Goal: Transaction & Acquisition: Download file/media

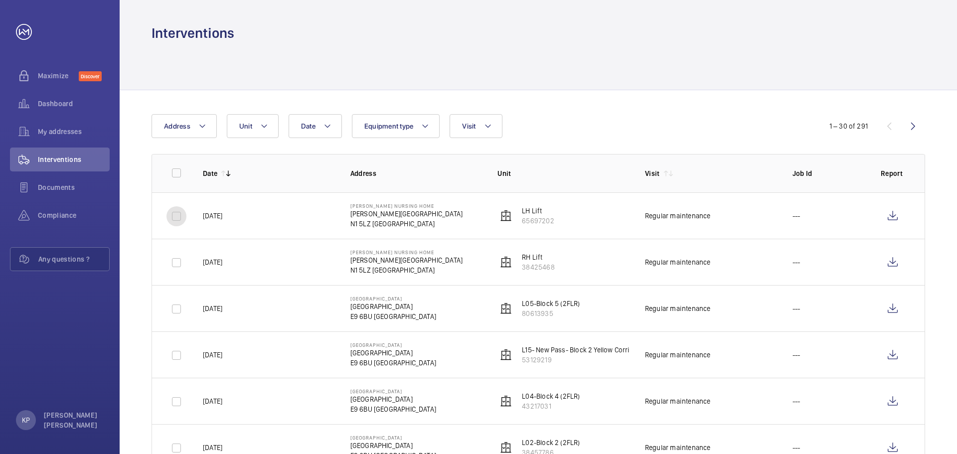
click at [174, 219] on input "checkbox" at bounding box center [176, 216] width 20 height 20
checkbox input "true"
click at [176, 263] on input "checkbox" at bounding box center [176, 263] width 20 height 20
checkbox input "true"
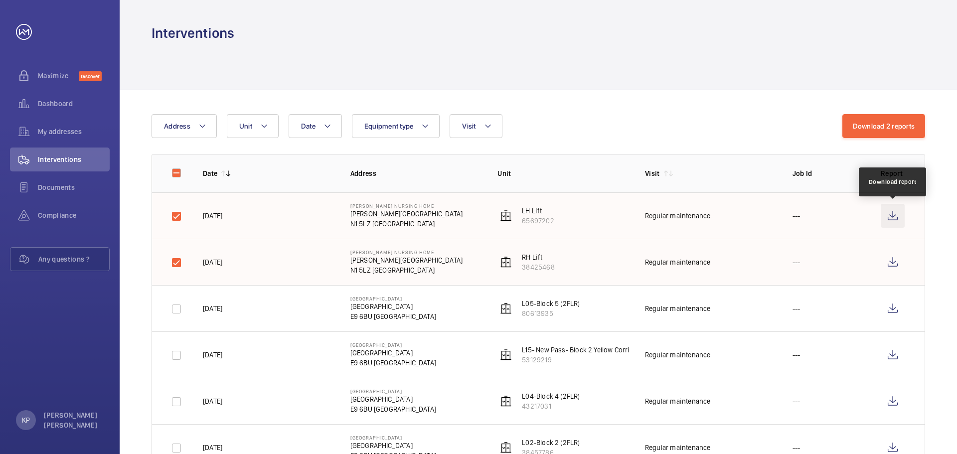
click at [897, 215] on wm-front-icon-button at bounding box center [893, 216] width 24 height 24
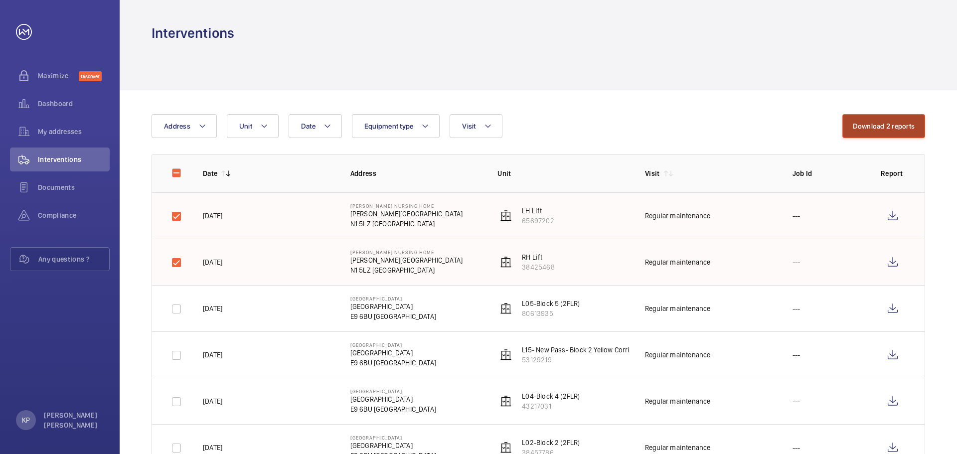
click at [898, 125] on button "Download 2 reports" at bounding box center [883, 126] width 83 height 24
